Goal: Information Seeking & Learning: Learn about a topic

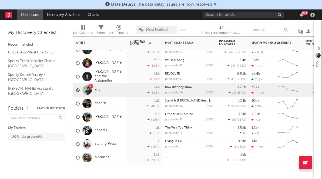
click at [132, 113] on div "90 +105 %" at bounding box center [145, 116] width 30 height 13
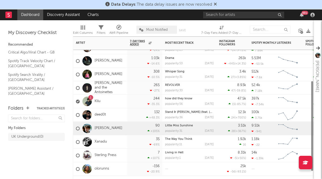
click at [132, 117] on div "132 +48.3 %" at bounding box center [145, 114] width 30 height 13
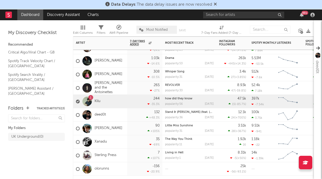
click at [132, 103] on div "244 -35.3 %" at bounding box center [145, 101] width 30 height 13
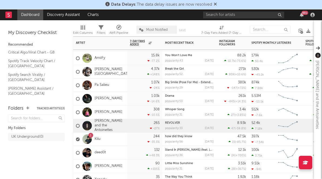
click at [131, 120] on div "265 -27 %" at bounding box center [145, 125] width 30 height 13
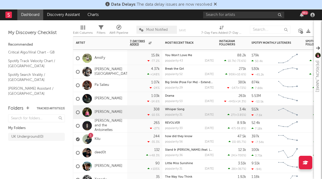
click at [131, 116] on div "308 -10.5 %" at bounding box center [145, 112] width 30 height 13
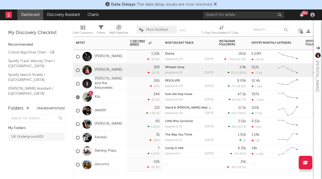
click at [114, 94] on div "1 Kilu" at bounding box center [100, 96] width 54 height 13
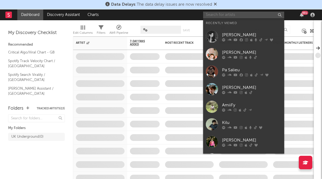
click at [241, 13] on input "text" at bounding box center [243, 15] width 81 height 7
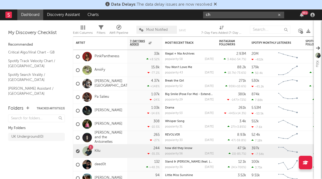
type input "ch"
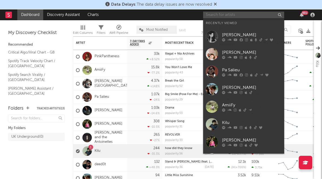
click at [251, 15] on input "text" at bounding box center [243, 15] width 81 height 7
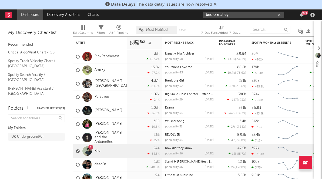
drag, startPoint x: 231, startPoint y: 16, endPoint x: 147, endPoint y: 6, distance: 84.3
click at [147, 6] on div "Data Delays : The data delay issues are now resolved Dashboard Discovery Assist…" at bounding box center [161, 89] width 322 height 179
paste input "[URL][DOMAIN_NAME]"
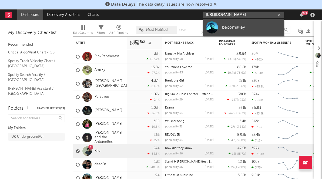
type input "[URL][DOMAIN_NAME]"
click at [229, 27] on div "becomalley" at bounding box center [251, 27] width 59 height 6
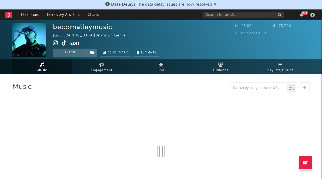
select select "1w"
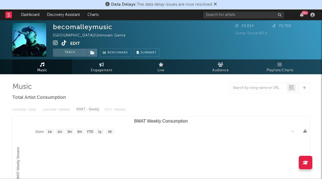
click at [77, 42] on button "Edit" at bounding box center [75, 43] width 10 height 7
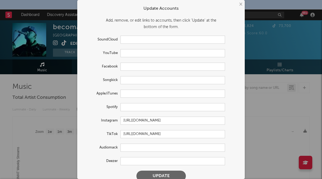
click at [238, 4] on button "×" at bounding box center [240, 4] width 6 height 6
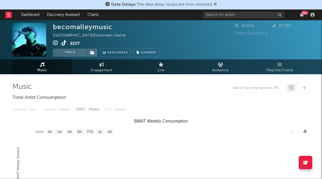
click at [76, 25] on div "becomalleymusic" at bounding box center [82, 27] width 59 height 8
click at [75, 53] on button "Track" at bounding box center [70, 53] width 34 height 8
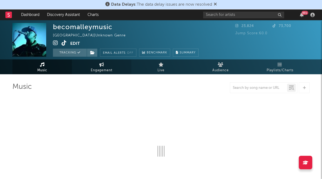
select select "1w"
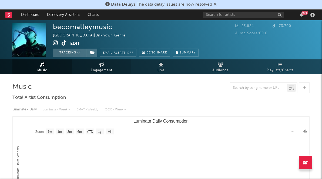
click at [108, 70] on span "Engagement" at bounding box center [102, 70] width 22 height 6
select select "1w"
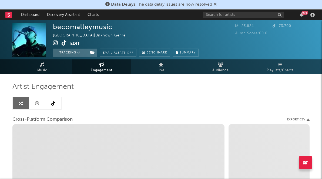
select select "1m"
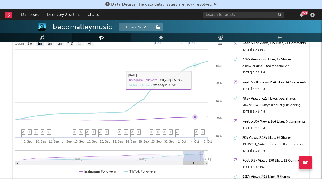
scroll to position [58, 0]
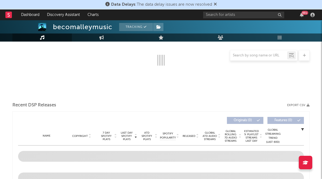
select select "1w"
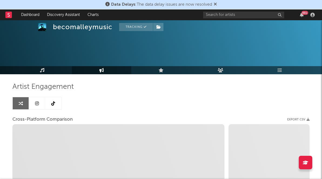
select select "1m"
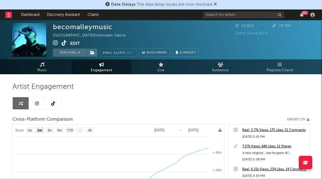
click at [48, 107] on link at bounding box center [53, 103] width 16 height 12
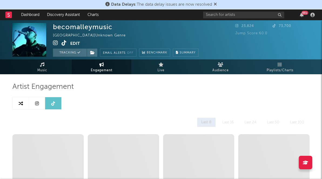
select select "6m"
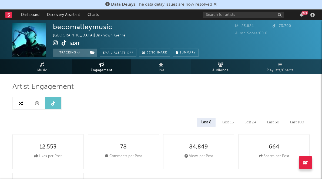
click at [227, 66] on link "Audience" at bounding box center [220, 66] width 59 height 15
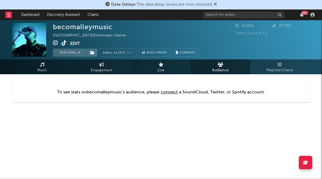
click at [175, 70] on link "Live" at bounding box center [160, 66] width 59 height 15
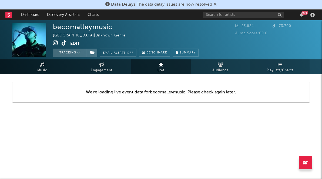
click at [296, 69] on link "Playlists/Charts" at bounding box center [279, 66] width 59 height 15
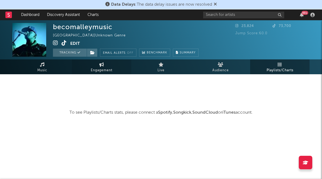
click at [115, 66] on link "Engagement" at bounding box center [101, 66] width 59 height 15
select select "1w"
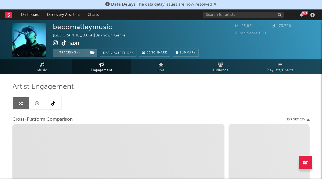
select select "1m"
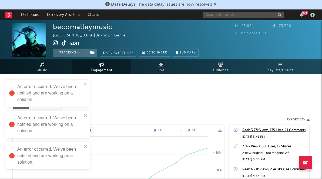
click at [228, 13] on input "text" at bounding box center [243, 15] width 81 height 7
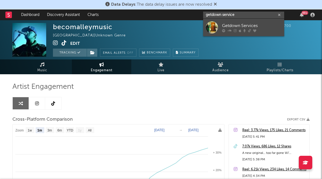
type input "getdown service"
click at [227, 28] on div "Getdown Services" at bounding box center [251, 25] width 59 height 6
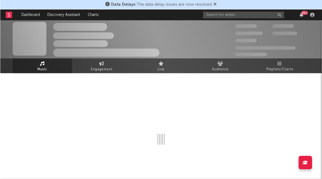
scroll to position [16, 0]
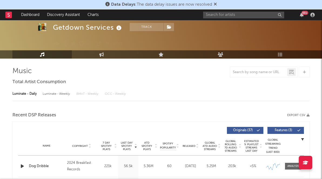
select select "6m"
